Goal: Task Accomplishment & Management: Manage account settings

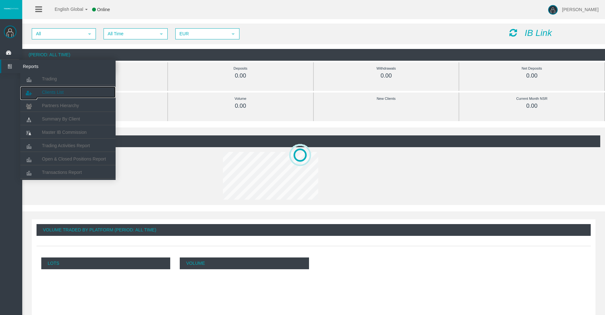
click at [57, 92] on span "Clients List" at bounding box center [53, 92] width 22 height 5
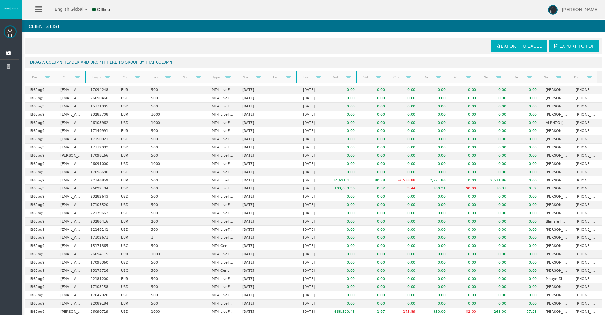
click at [244, 77] on link "Start Date" at bounding box center [247, 77] width 17 height 9
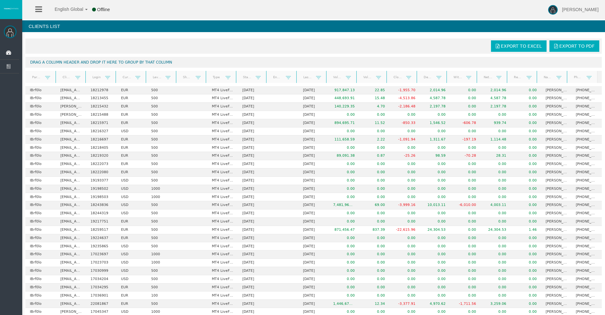
click at [244, 77] on link "Start Date" at bounding box center [247, 77] width 17 height 9
